Goal: Task Accomplishment & Management: Contribute content

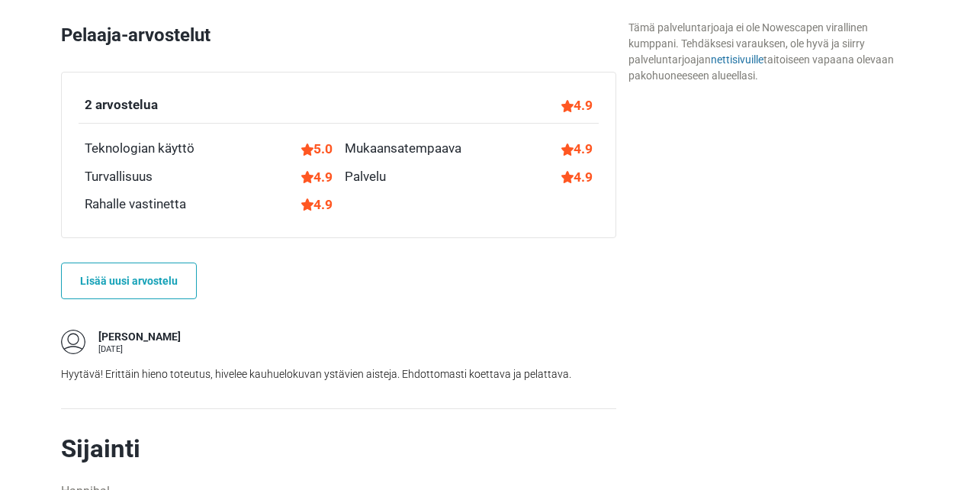
scroll to position [982, 0]
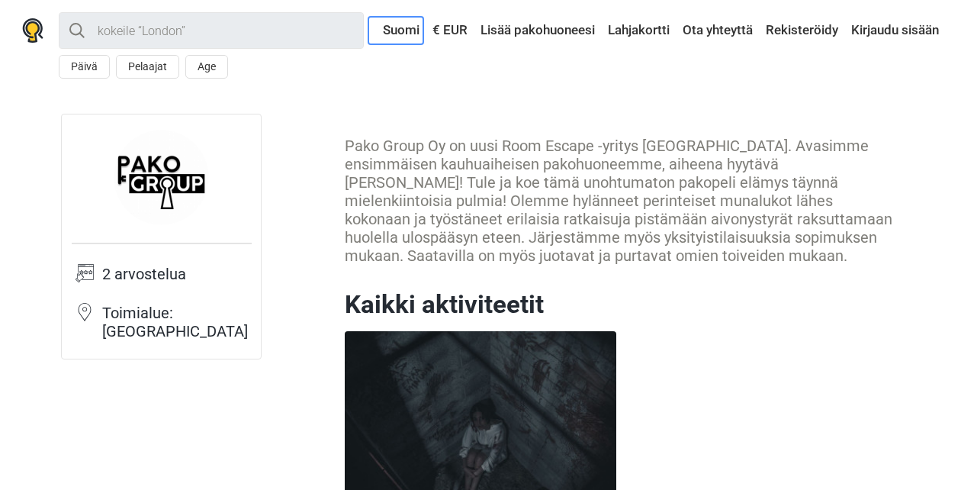
click at [397, 34] on link "Suomi" at bounding box center [395, 30] width 55 height 27
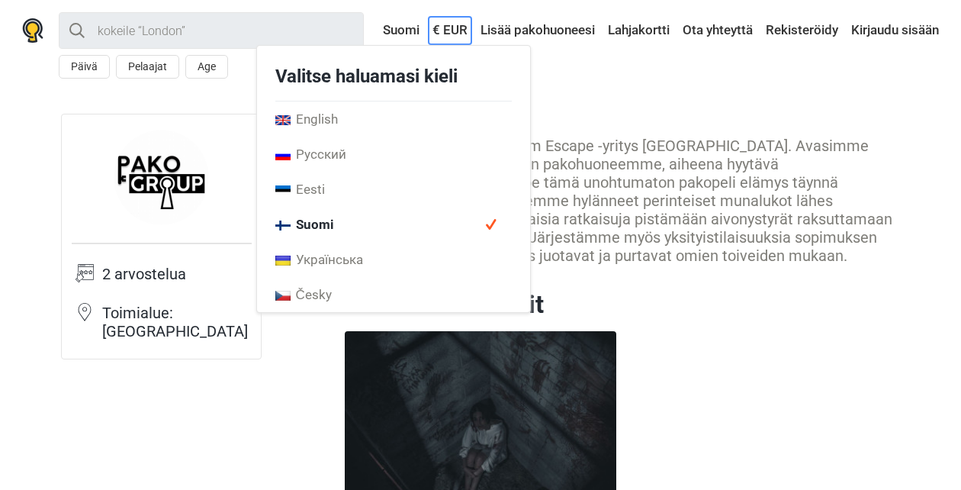
click at [445, 34] on link "€ EUR" at bounding box center [450, 30] width 43 height 27
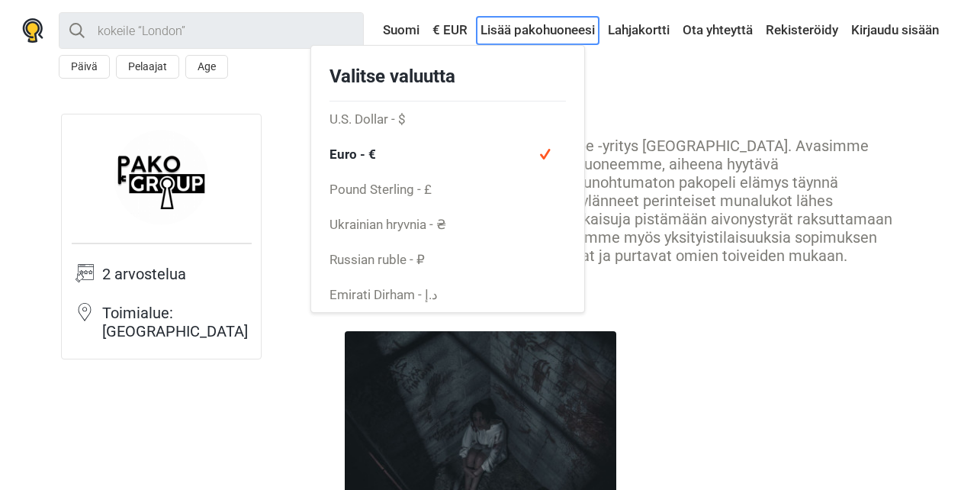
click at [513, 36] on link "Lisää pakohuoneesi" at bounding box center [538, 30] width 122 height 27
